Goal: Check status: Check status

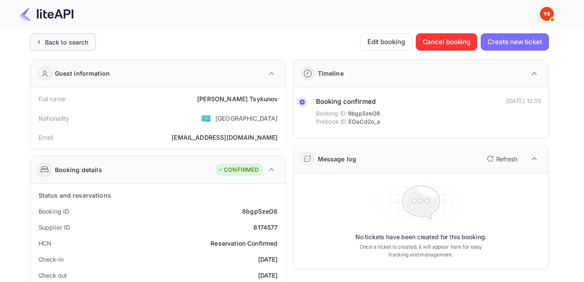
click at [49, 43] on div "Back to search" at bounding box center [67, 42] width 44 height 9
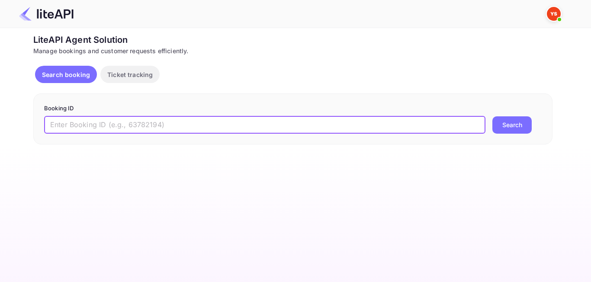
paste input "7722664"
type input "7722664"
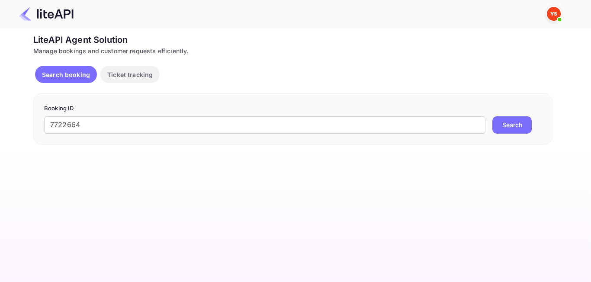
click at [511, 129] on button "Search" at bounding box center [511, 124] width 39 height 17
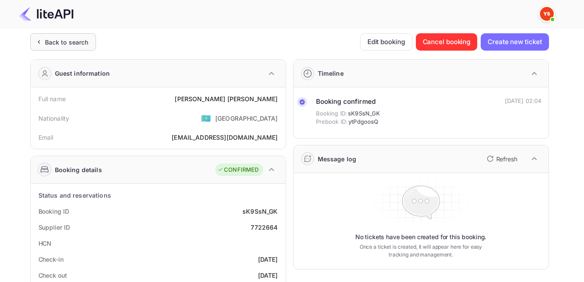
click at [55, 41] on div "Back to search" at bounding box center [67, 42] width 44 height 9
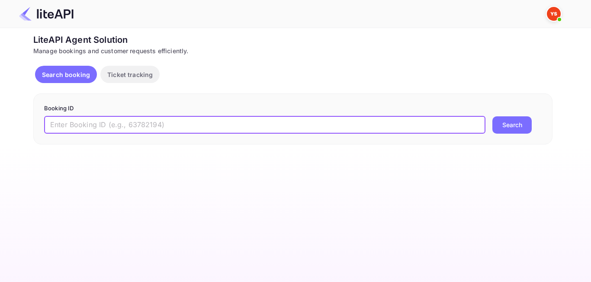
paste input "8593921"
click at [517, 119] on button "Search" at bounding box center [511, 124] width 39 height 17
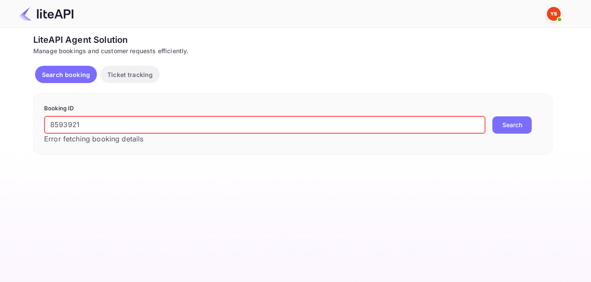
click at [53, 122] on input "8593921" at bounding box center [264, 124] width 441 height 17
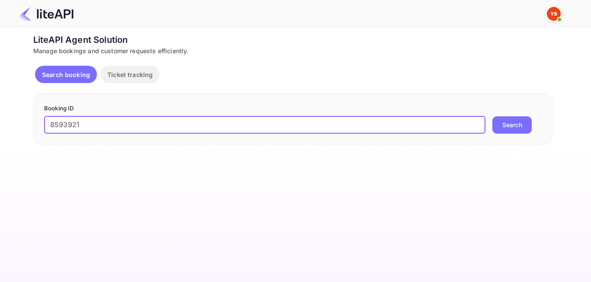
type input "8593921"
click at [516, 119] on button "Search" at bounding box center [511, 124] width 39 height 17
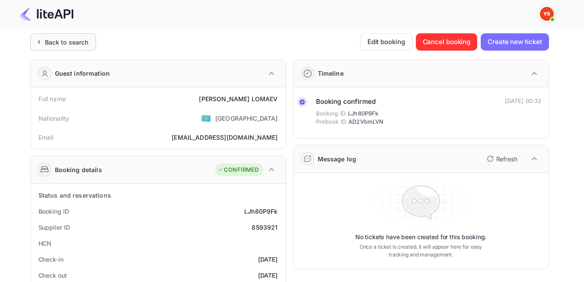
click at [65, 45] on div "Back to search" at bounding box center [67, 42] width 44 height 9
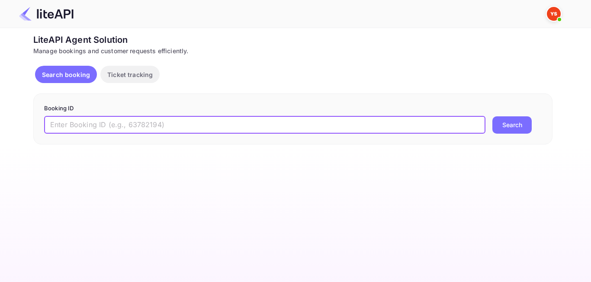
paste input "7456026"
type input "7456026"
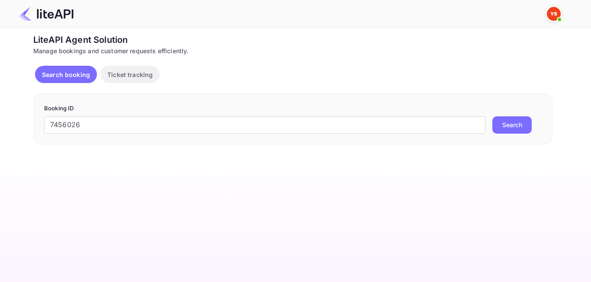
click at [510, 127] on button "Search" at bounding box center [511, 124] width 39 height 17
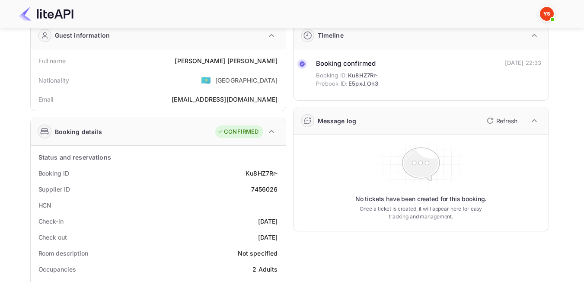
scroll to position [86, 0]
